Goal: Transaction & Acquisition: Purchase product/service

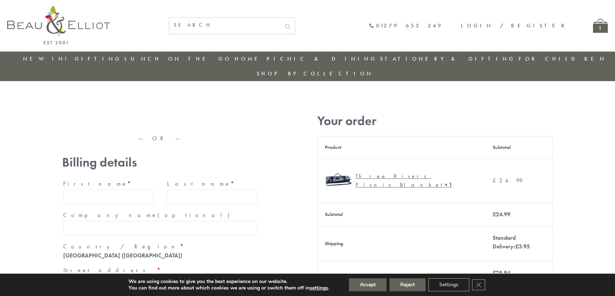
type input "maria33@yahoo.com"
type input "Maria"
type input "Williams"
type input "23, Scottsdale, Happytown"
type input "London"
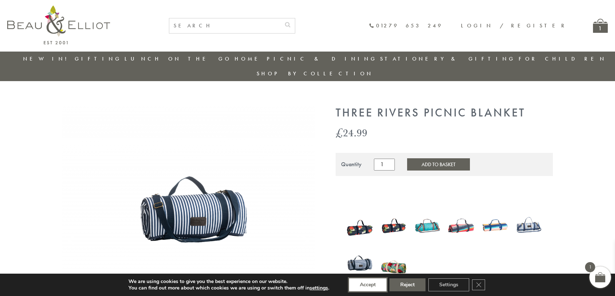
click at [368, 285] on button "Accept" at bounding box center [368, 285] width 38 height 13
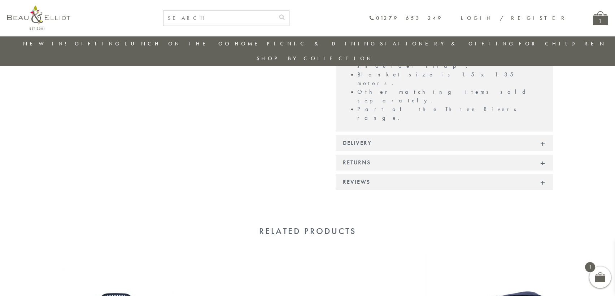
scroll to position [517, 0]
